Goal: Task Accomplishment & Management: Manage account settings

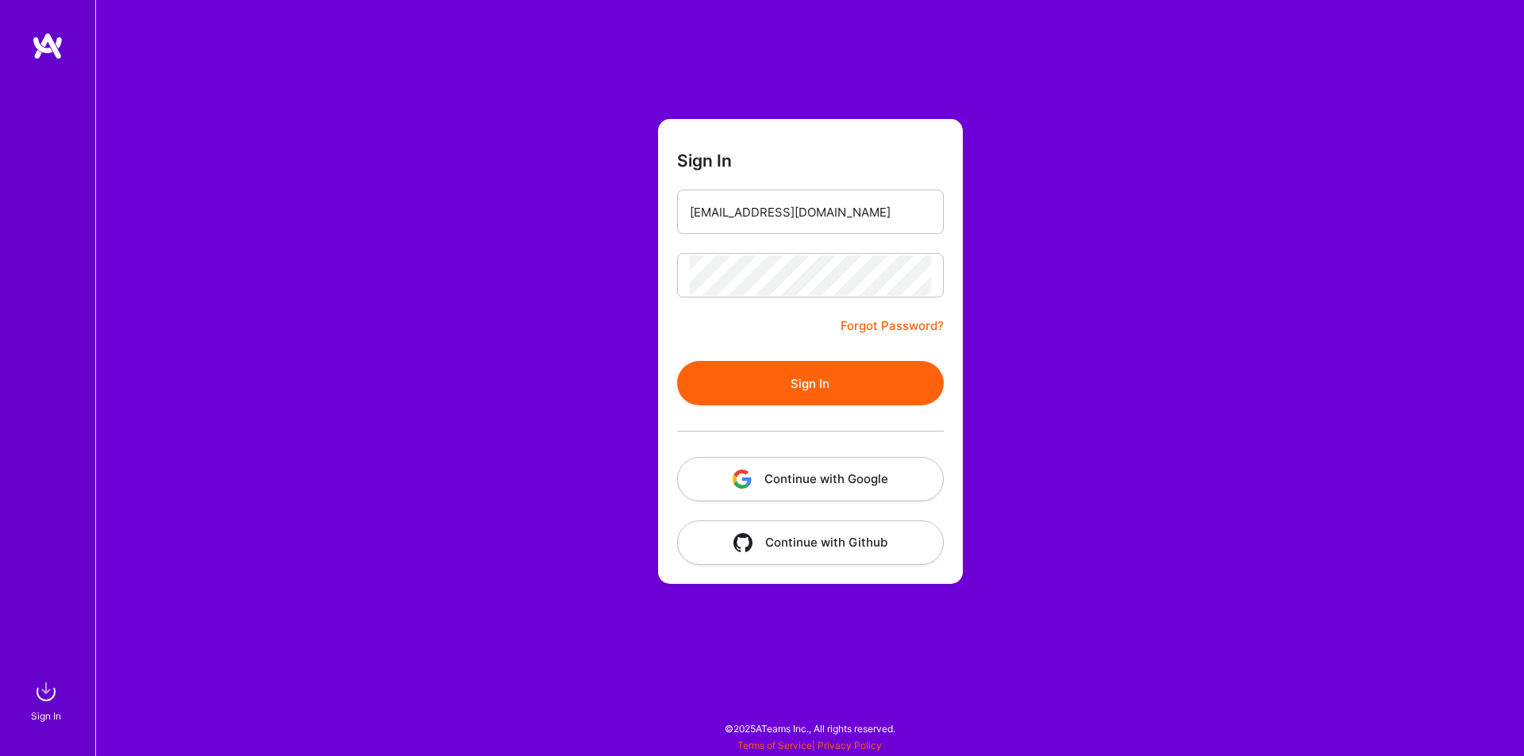
click at [677, 361] on button "Sign In" at bounding box center [810, 383] width 267 height 44
click at [933, 272] on div at bounding box center [810, 275] width 267 height 44
click at [616, 276] on div "Sign In [EMAIL_ADDRESS][DOMAIN_NAME] Forgot Password? Sign In Continue with Goo…" at bounding box center [809, 378] width 1429 height 756
click at [885, 323] on link "Forgot Password?" at bounding box center [891, 326] width 103 height 19
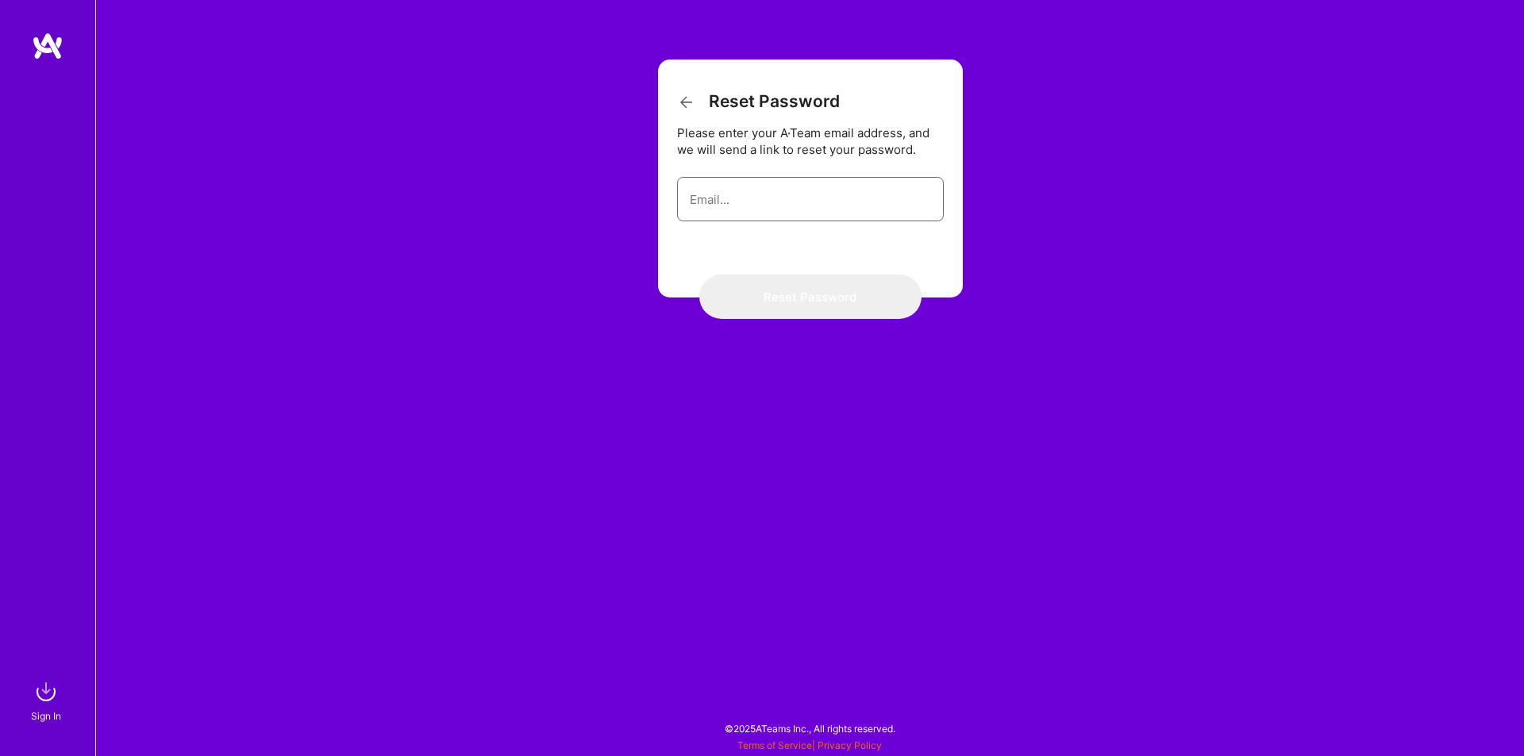
click at [724, 201] on input "email" at bounding box center [810, 199] width 241 height 40
type input "[EMAIL_ADDRESS][DOMAIN_NAME]"
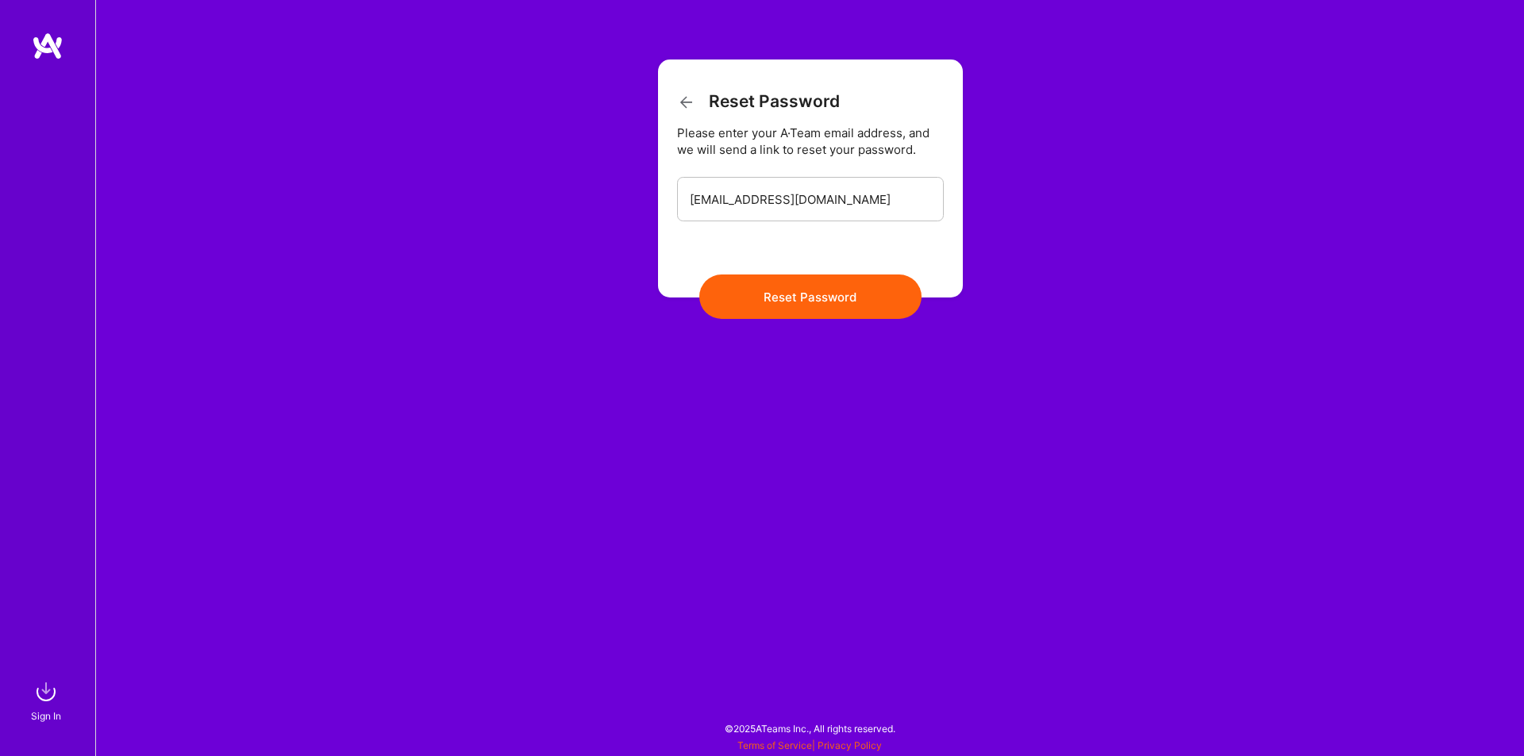
click at [805, 287] on button "Reset Password" at bounding box center [810, 297] width 222 height 44
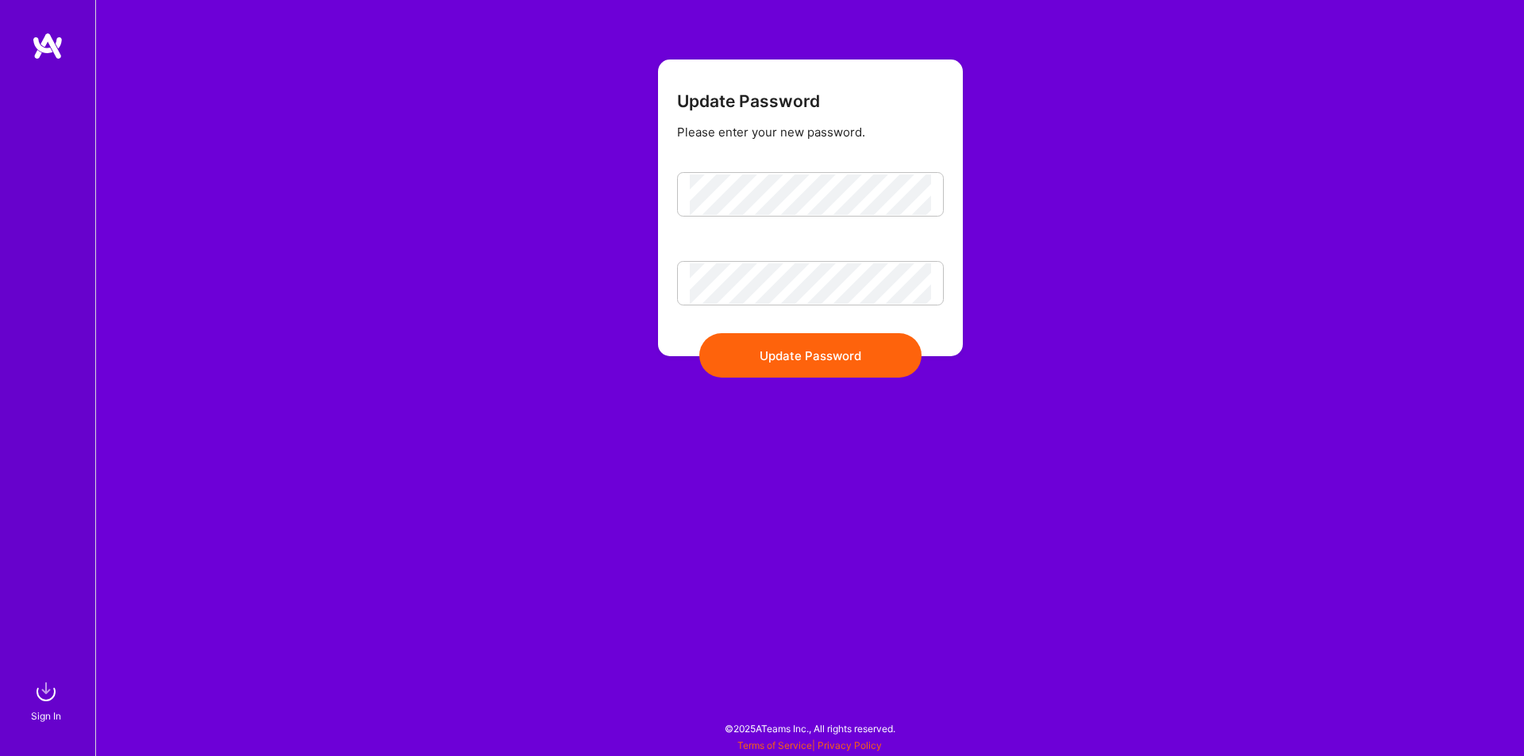
click at [884, 356] on form "Update Password Please enter your new password. Update Password" at bounding box center [810, 208] width 305 height 297
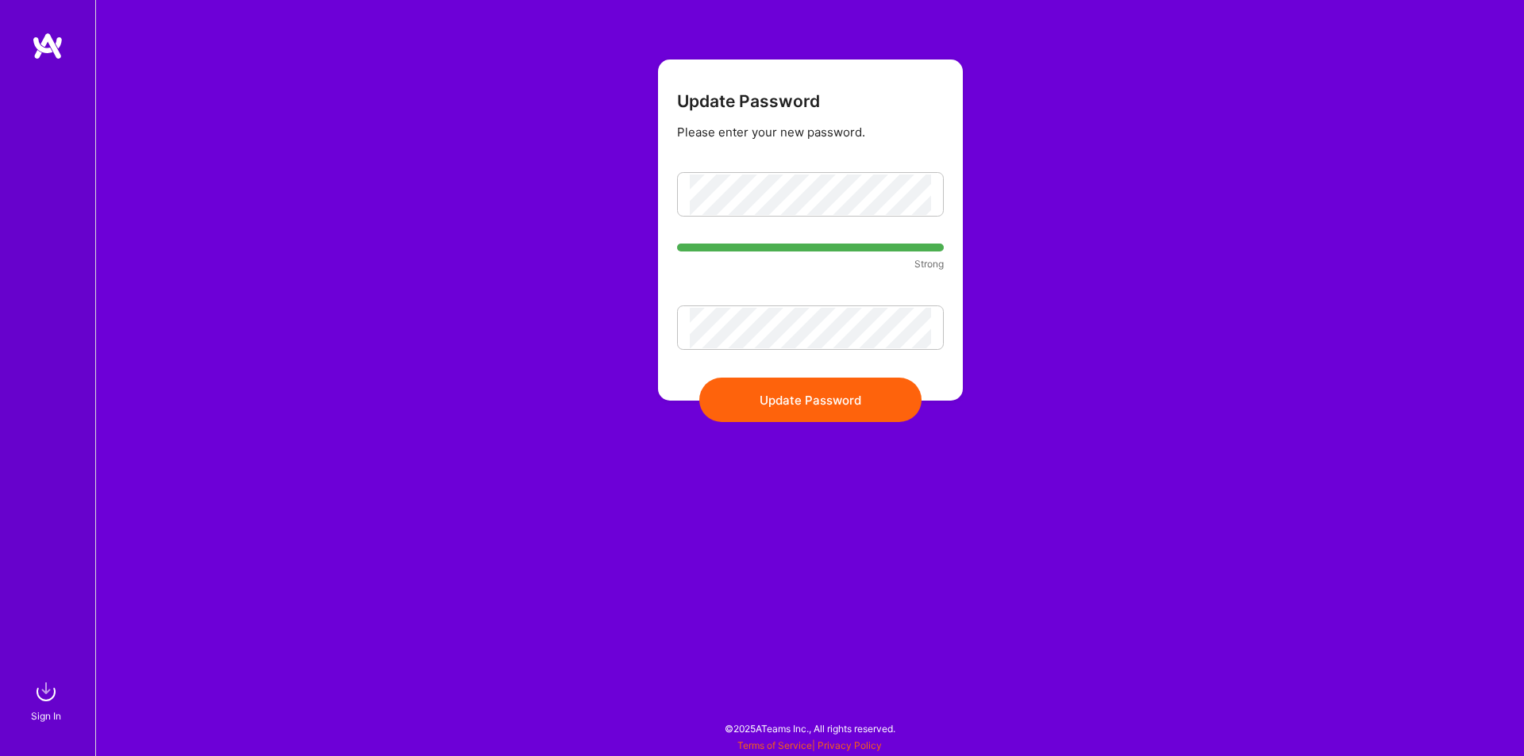
click at [817, 398] on button "Update Password" at bounding box center [810, 400] width 222 height 44
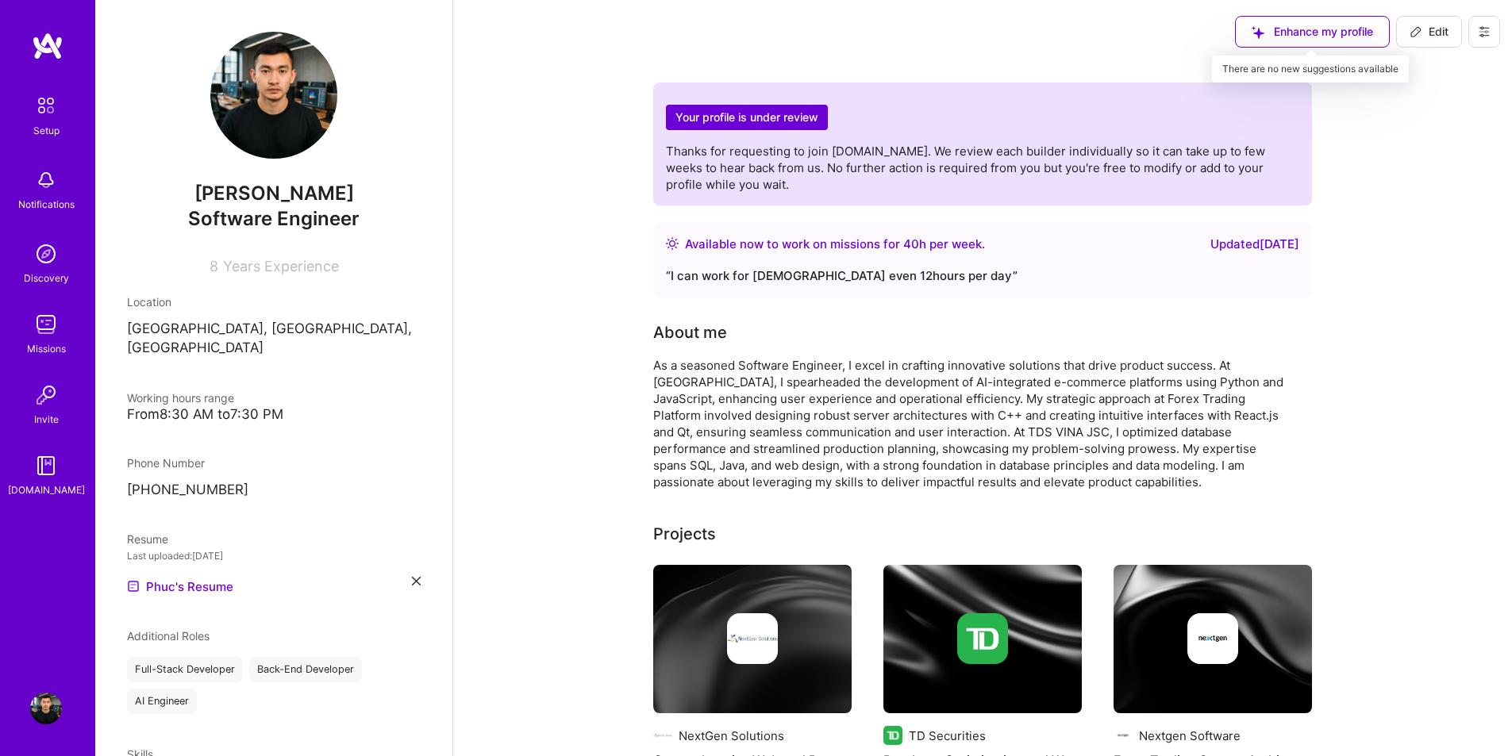
click at [1311, 33] on div "Enhance my profile" at bounding box center [1312, 32] width 155 height 32
click at [1493, 36] on button at bounding box center [1484, 32] width 32 height 32
